Goal: Task Accomplishment & Management: Manage account settings

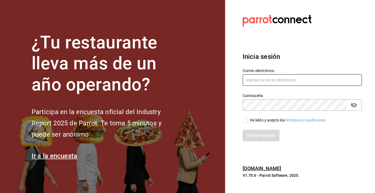
type input "[EMAIL_ADDRESS][DOMAIN_NAME]"
click at [248, 121] on span "He leído y acepto los Términos y condiciones." at bounding box center [286, 120] width 79 height 6
click at [247, 121] on input "He leído y acepto los Términos y condiciones." at bounding box center [245, 120] width 5 height 5
checkbox input "true"
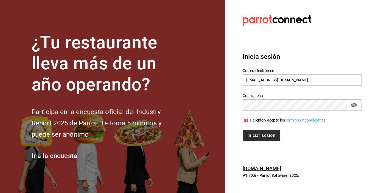
click at [251, 131] on button "Iniciar sesión" at bounding box center [261, 136] width 37 height 12
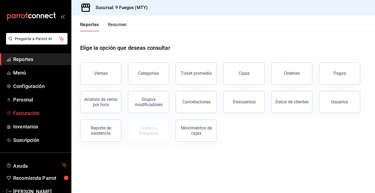
click at [29, 114] on span "Facturación" at bounding box center [40, 112] width 54 height 7
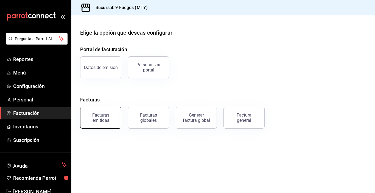
click at [111, 124] on button "Facturas emitidas" at bounding box center [100, 117] width 41 height 22
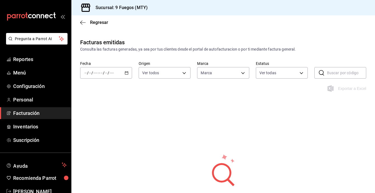
type input "4a3df261-e1b8-48be-829d-093db8c32d8f"
click at [117, 74] on div "/ / - / /" at bounding box center [106, 73] width 52 height 12
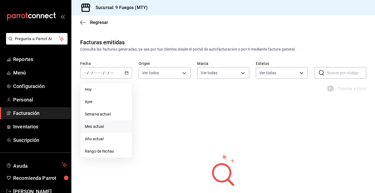
click at [100, 127] on span "Mes actual" at bounding box center [106, 126] width 43 height 6
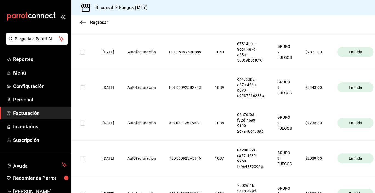
scroll to position [741, 0]
